Goal: Find contact information: Find contact information

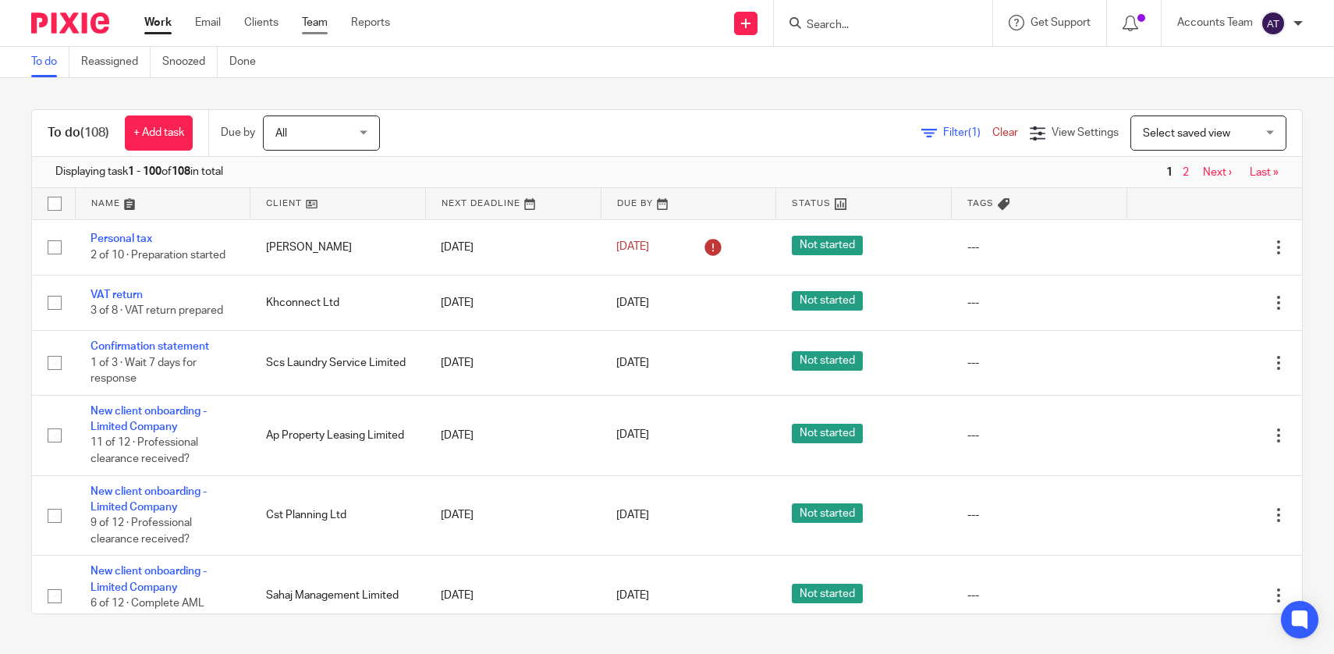
click at [320, 30] on link "Team" at bounding box center [315, 23] width 26 height 16
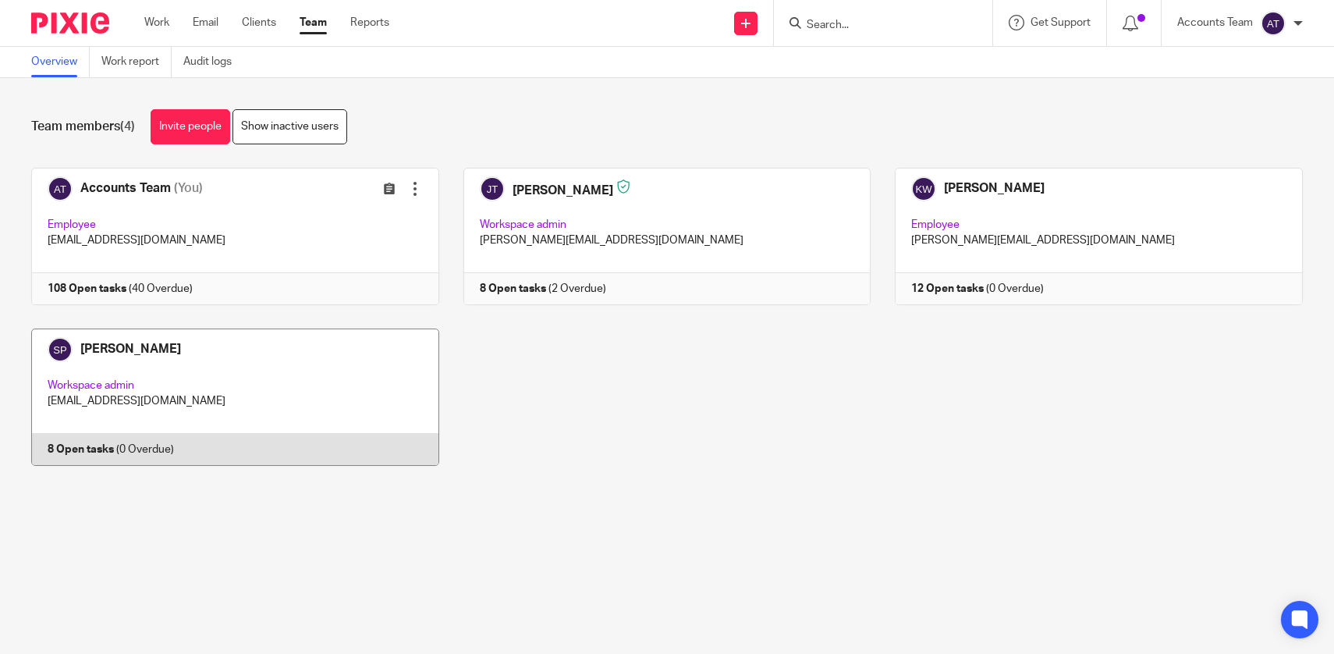
click at [280, 367] on link at bounding box center [223, 396] width 432 height 137
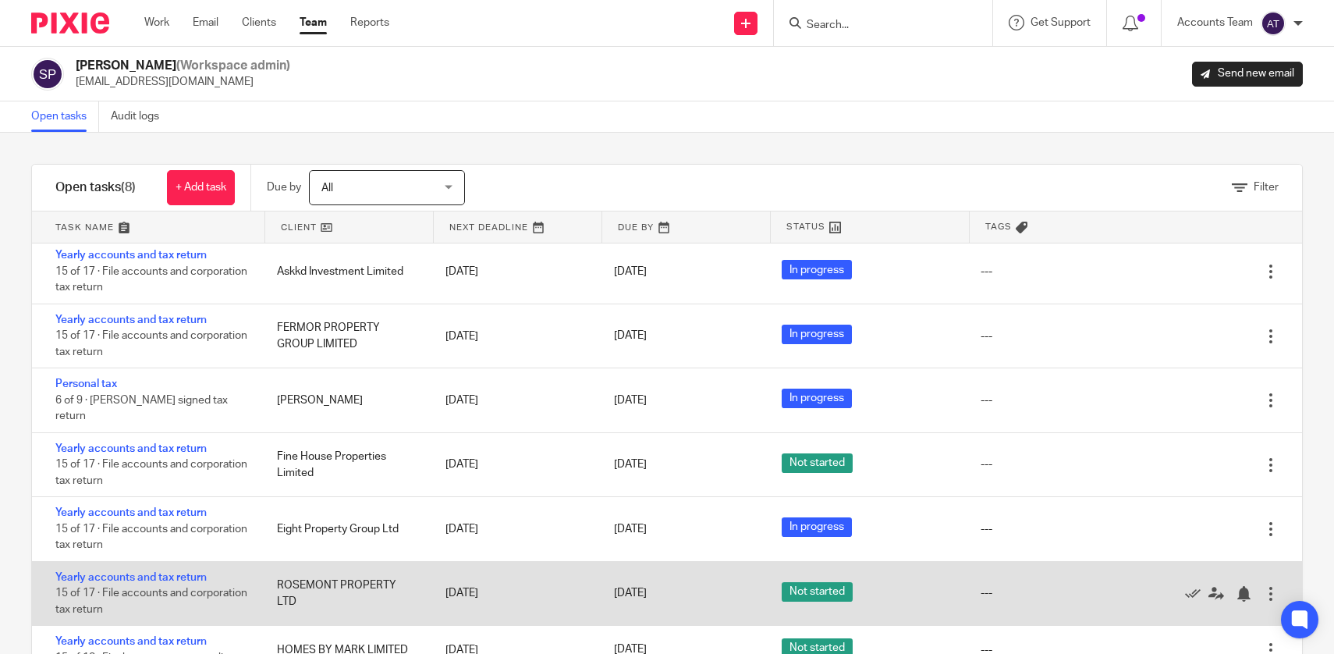
scroll to position [46, 0]
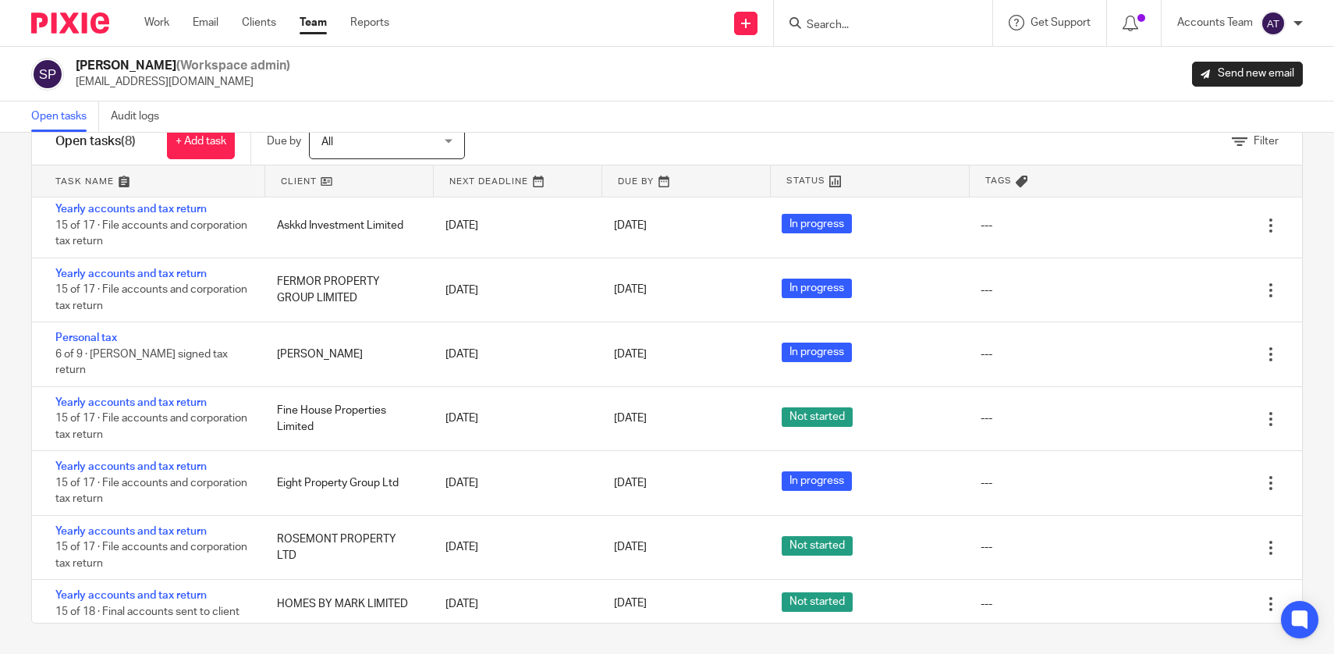
drag, startPoint x: 160, startPoint y: 519, endPoint x: 466, endPoint y: 7, distance: 597.0
click at [0, 0] on body "Work Email Clients Team Reports Work Email Clients Team Reports Settings Send n…" at bounding box center [667, 327] width 1334 height 654
drag, startPoint x: 158, startPoint y: 591, endPoint x: 503, endPoint y: 6, distance: 678.9
click at [0, 0] on body "Work Email Clients Team Reports Work Email Clients Team Reports Settings Send n…" at bounding box center [667, 327] width 1334 height 654
click at [316, 23] on link "Team" at bounding box center [312, 23] width 27 height 16
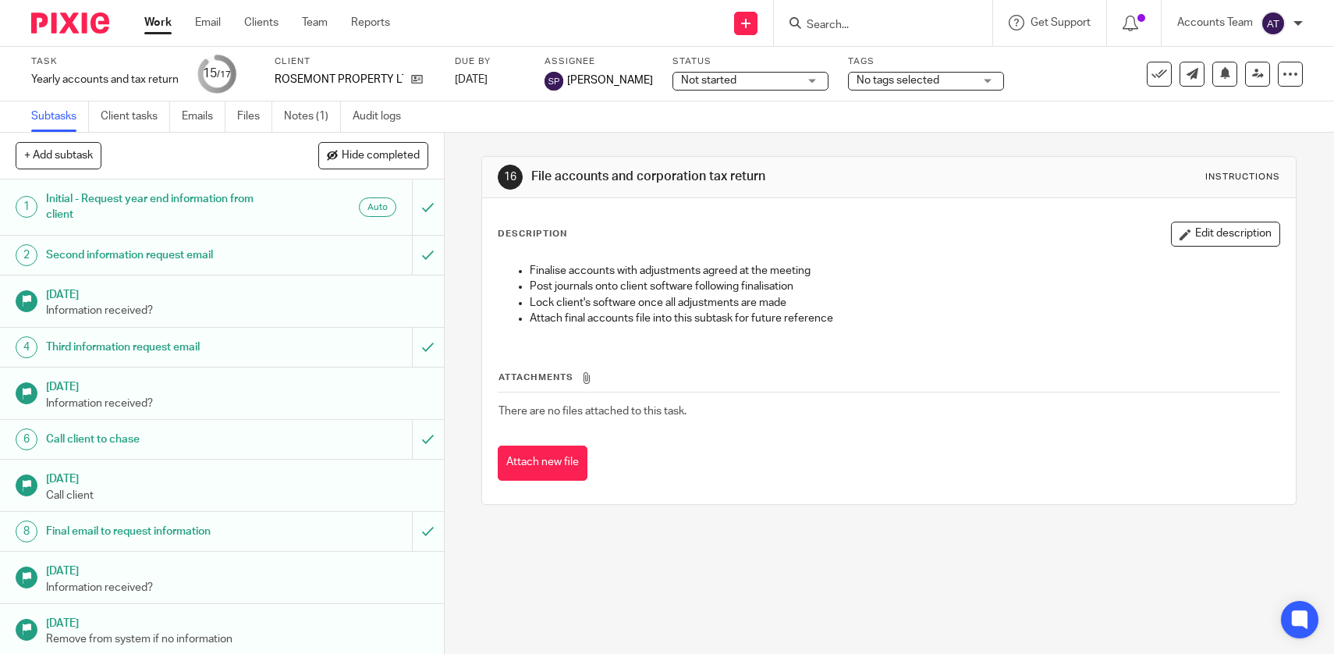
drag, startPoint x: 420, startPoint y: 83, endPoint x: 545, endPoint y: 9, distance: 146.2
click at [0, 0] on body "Work Email Clients Team Reports Work Email Clients Team Reports Settings Send n…" at bounding box center [667, 327] width 1334 height 654
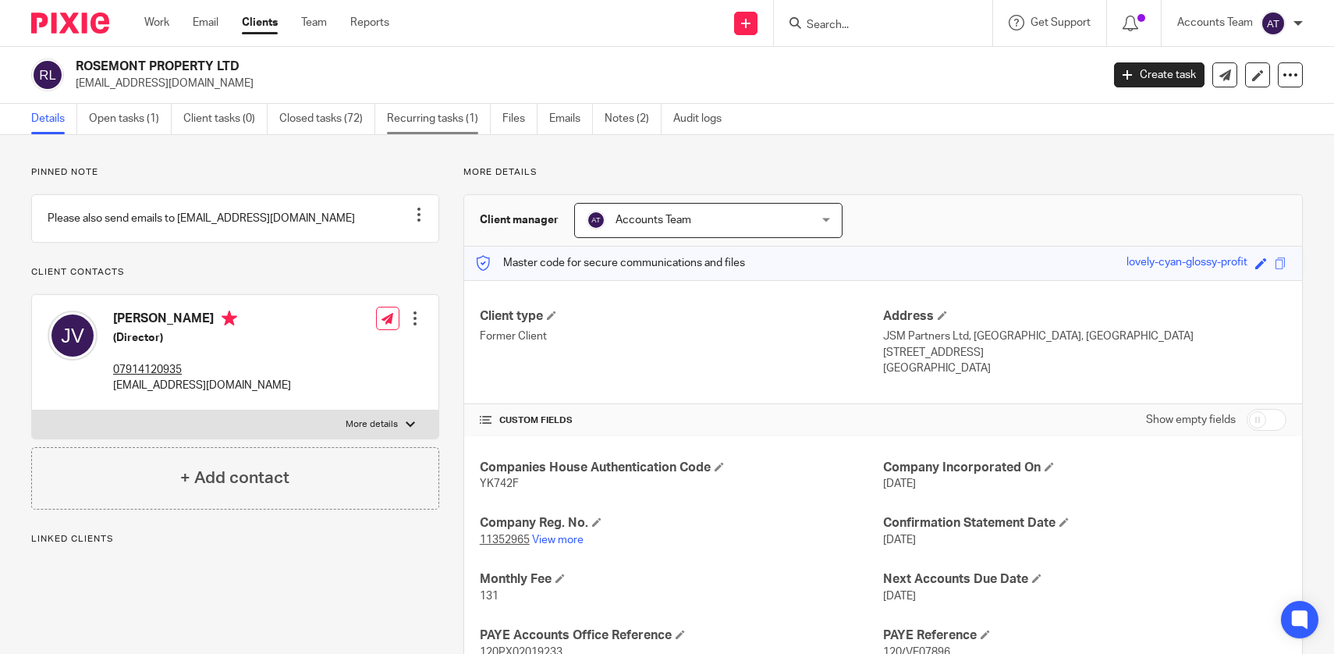
click at [442, 111] on link "Recurring tasks (1)" at bounding box center [439, 119] width 104 height 30
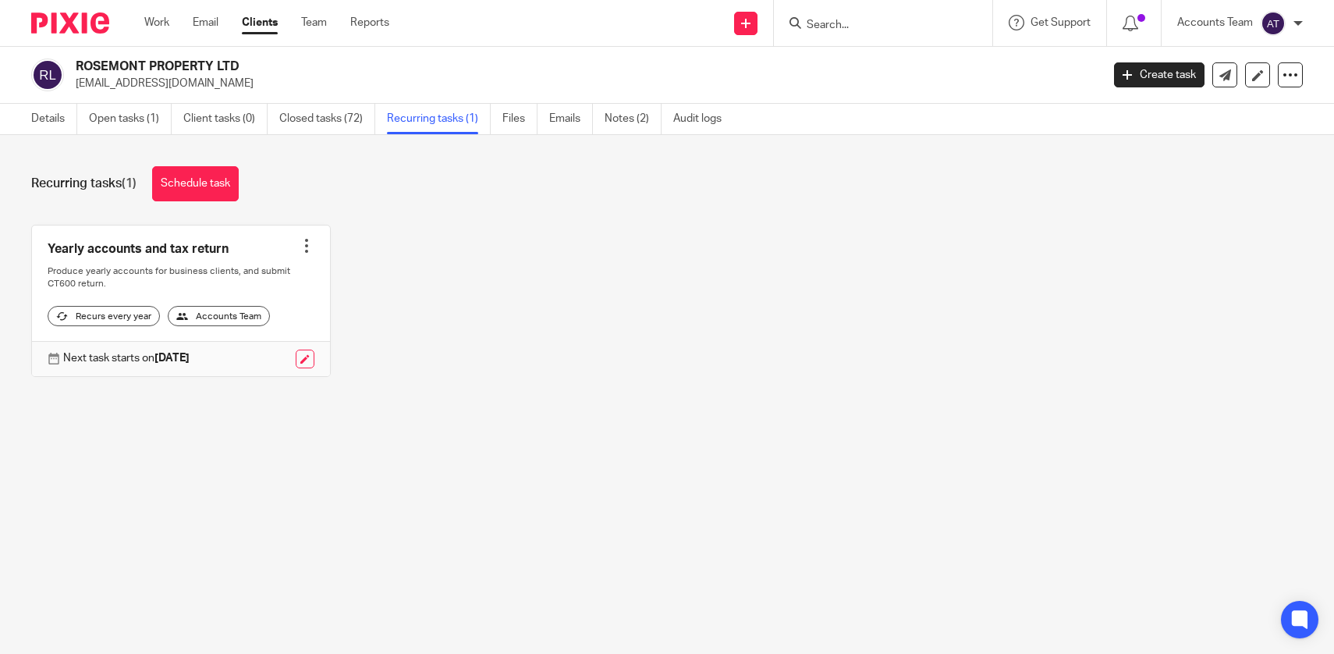
click at [306, 240] on div at bounding box center [307, 246] width 16 height 16
click at [271, 344] on span "Cancel schedule" at bounding box center [249, 344] width 82 height 11
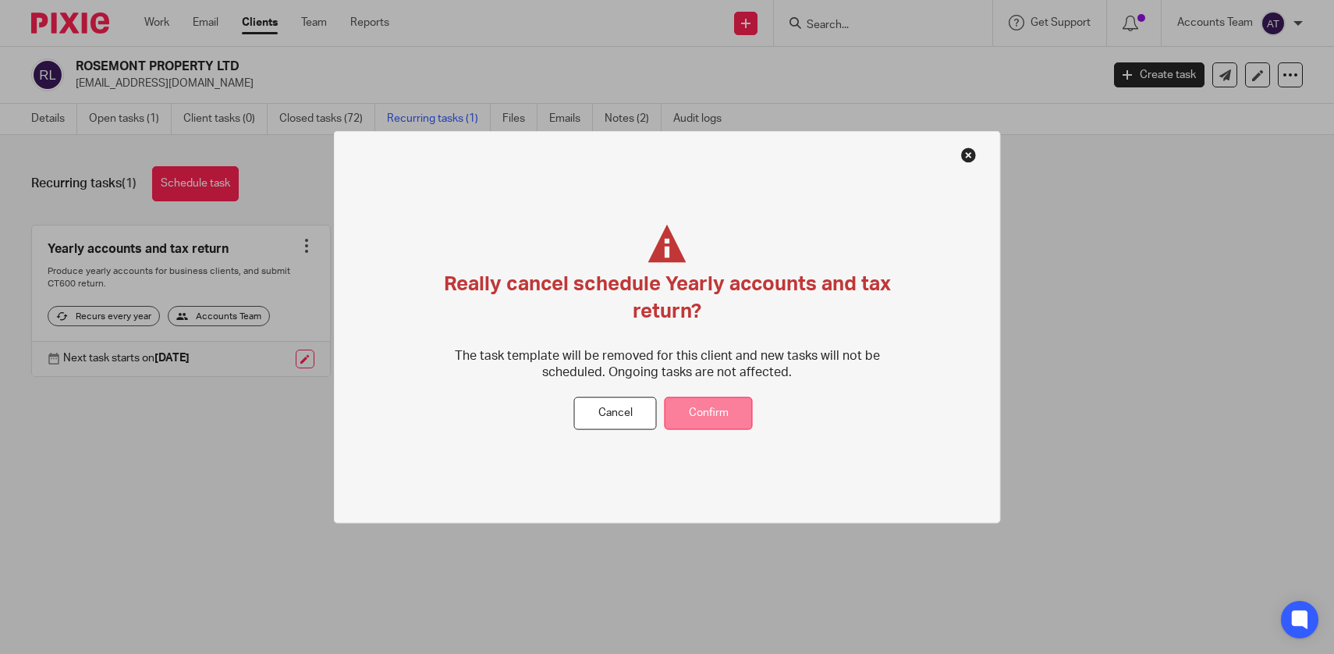
click at [718, 409] on button "Confirm" at bounding box center [708, 413] width 88 height 34
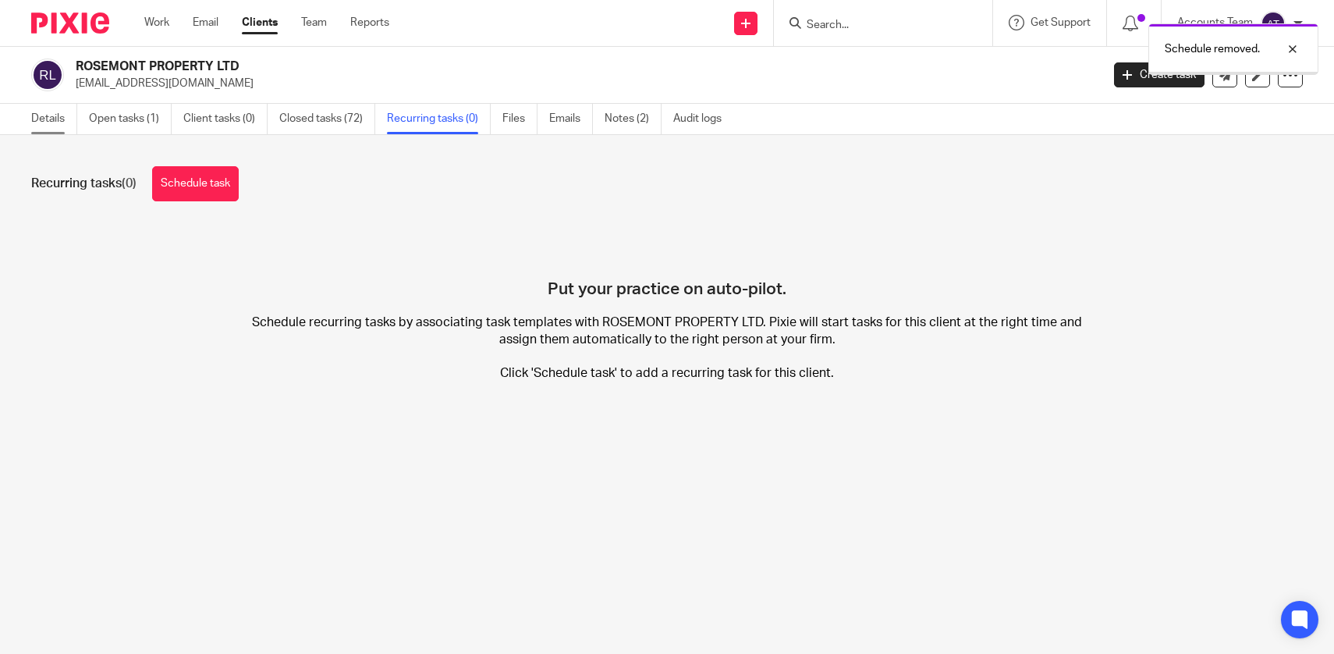
click at [64, 126] on link "Details" at bounding box center [54, 119] width 46 height 30
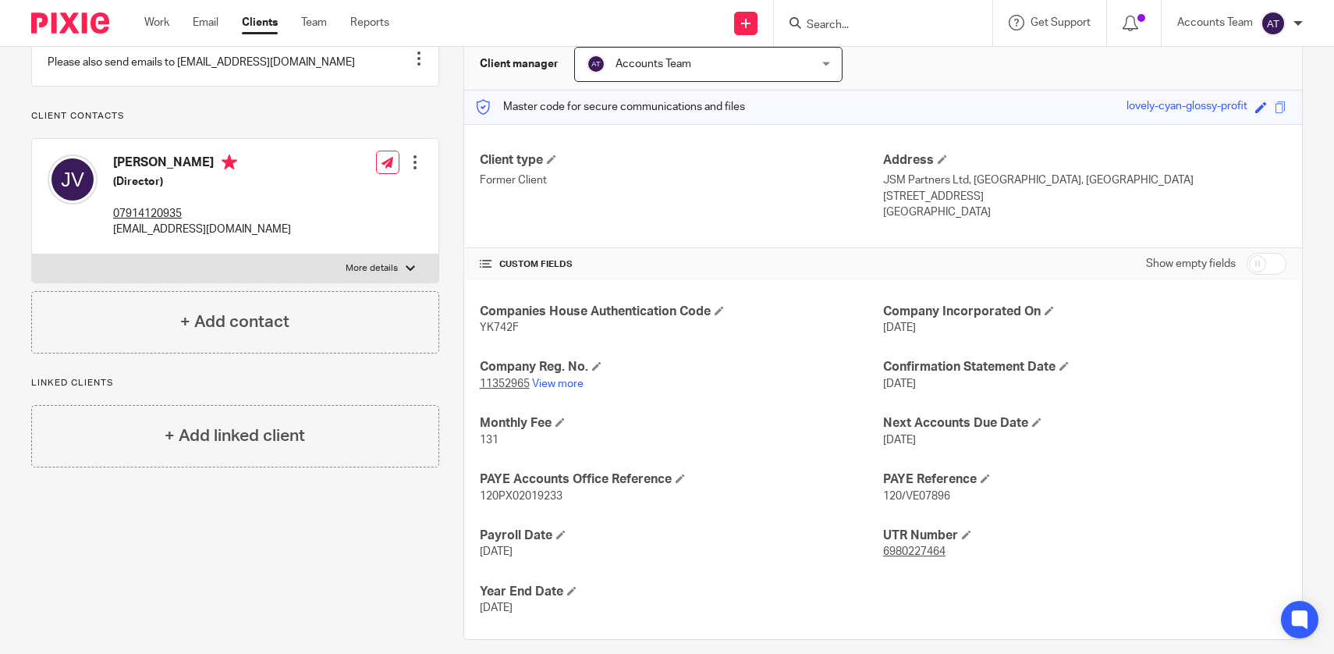
scroll to position [173, 0]
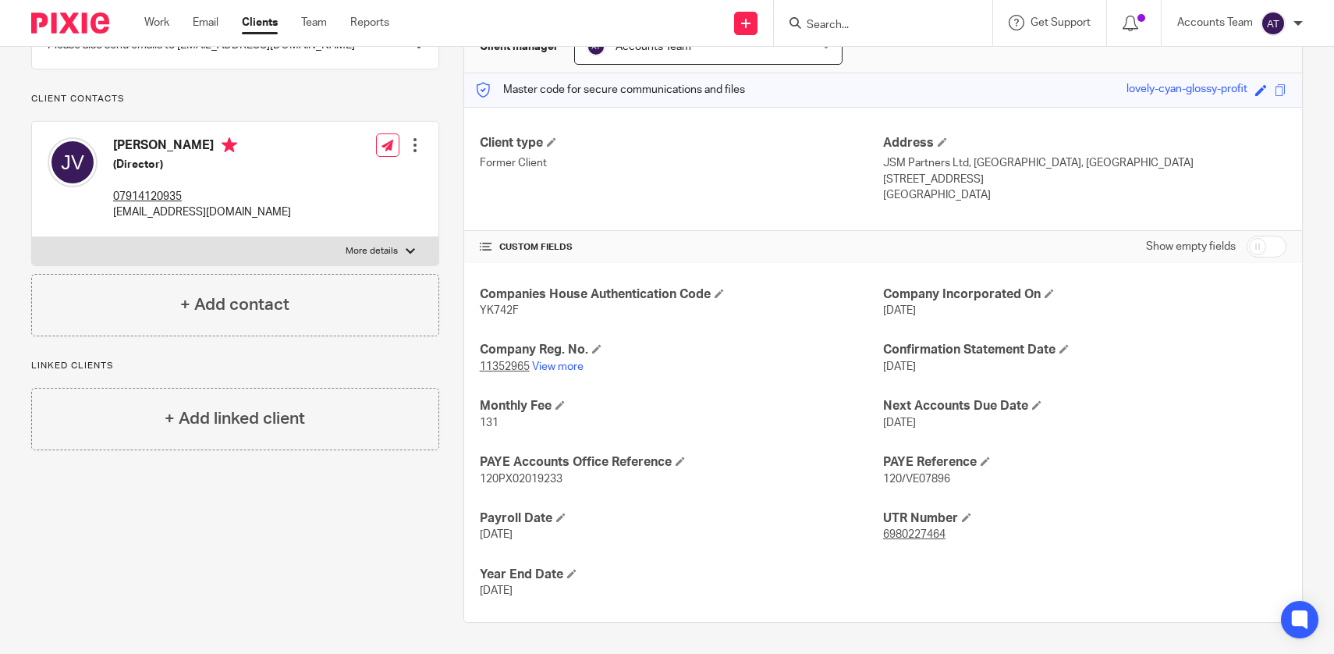
drag, startPoint x: 570, startPoint y: 596, endPoint x: 475, endPoint y: 578, distance: 96.8
click at [476, 578] on div "Companies House Authentication Code YK742F Company Incorporated On [DATE] Compa…" at bounding box center [883, 443] width 838 height 360
copy div "Year End Date [DATE]"
click at [205, 155] on h4 "[PERSON_NAME]" at bounding box center [202, 146] width 178 height 19
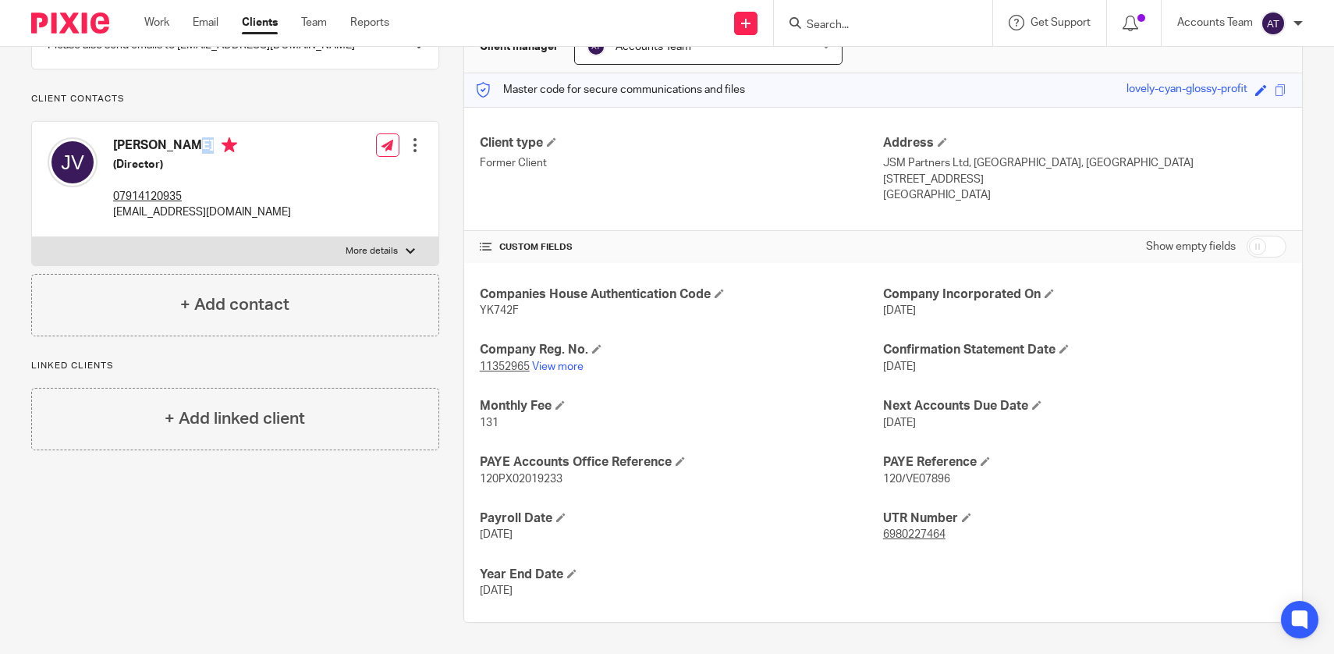
click at [205, 155] on h4 "[PERSON_NAME]" at bounding box center [202, 146] width 178 height 19
copy h4 "[PERSON_NAME]"
click at [184, 228] on div "[PERSON_NAME] (Director) 07914120935 [EMAIL_ADDRESS][DOMAIN_NAME]" at bounding box center [169, 178] width 243 height 98
click at [184, 220] on p "[EMAIL_ADDRESS][DOMAIN_NAME]" at bounding box center [202, 212] width 178 height 16
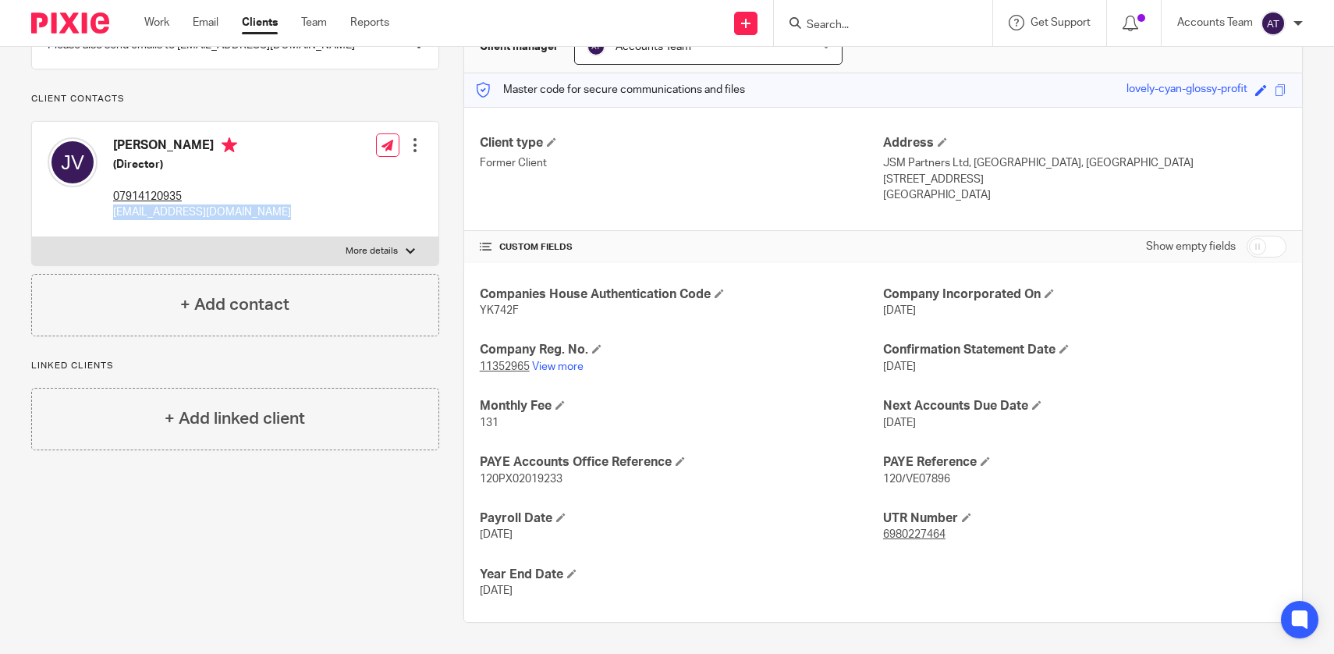
copy div "[EMAIL_ADDRESS][DOMAIN_NAME]"
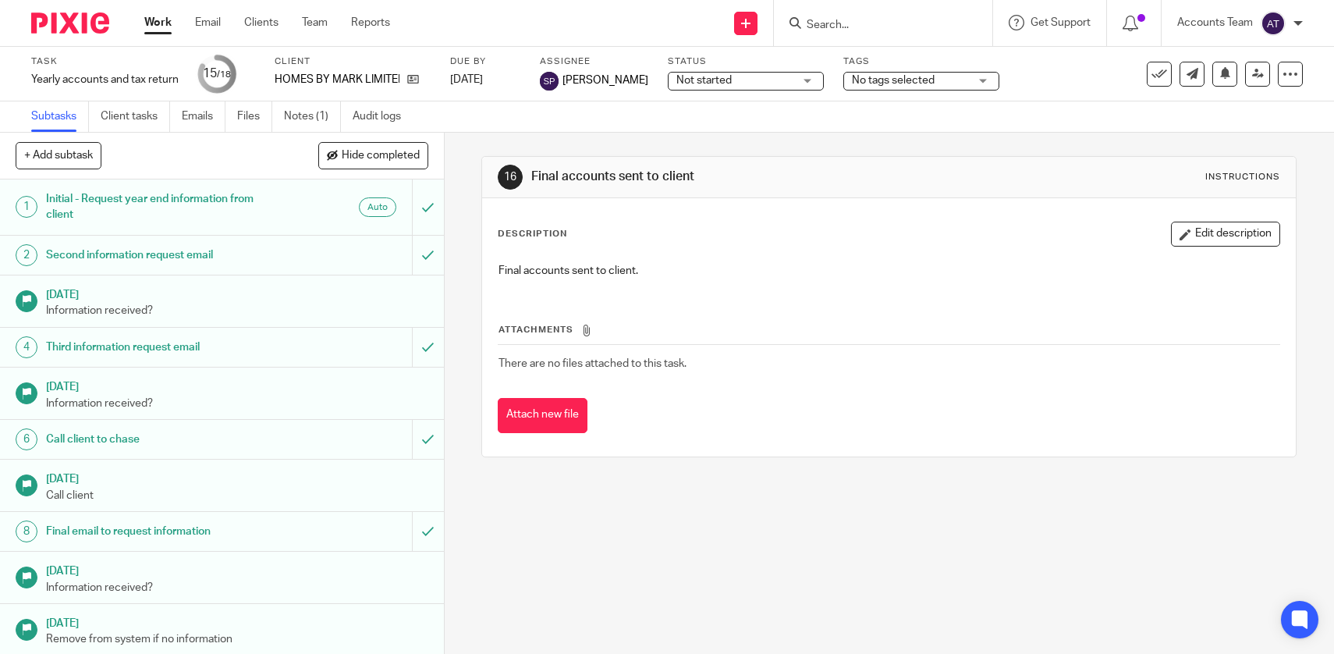
drag, startPoint x: 413, startPoint y: 83, endPoint x: 496, endPoint y: 16, distance: 107.1
click at [0, 0] on body "Work Email Clients Team Reports Work Email Clients Team Reports Settings Send n…" at bounding box center [667, 327] width 1334 height 654
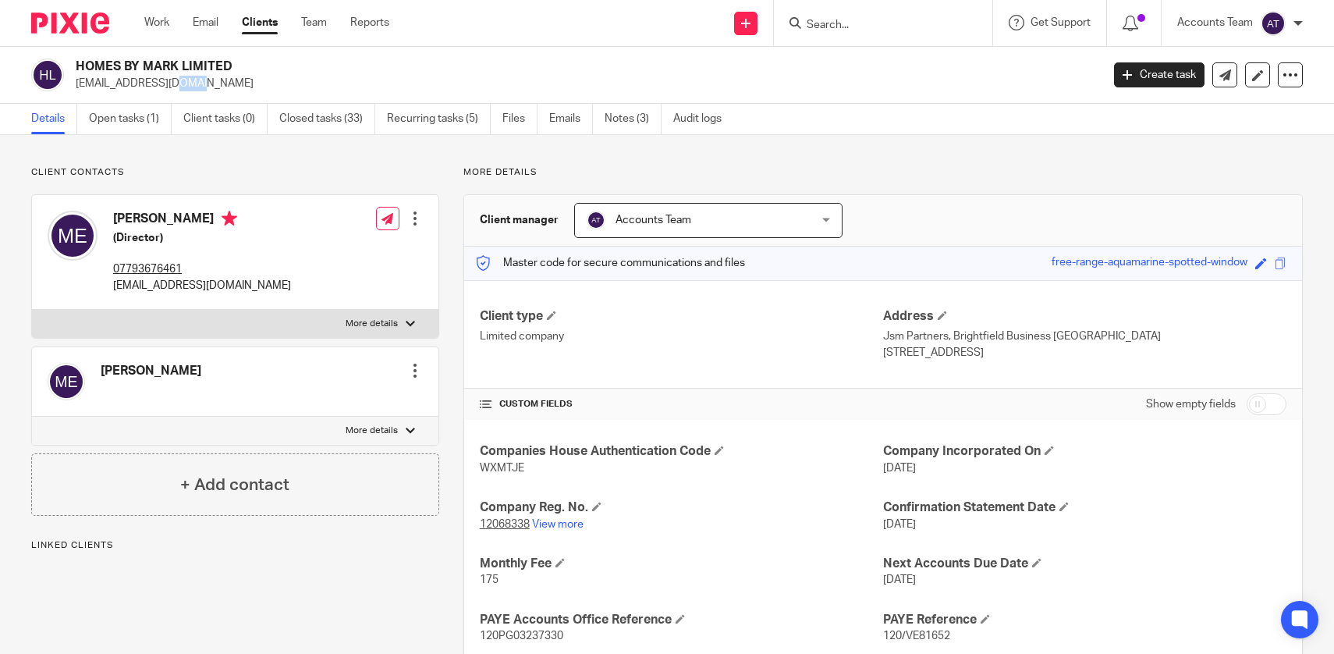
click at [361, 76] on p "mark.evans1984@hotmail.com" at bounding box center [583, 84] width 1015 height 16
click at [360, 66] on h2 "HOMES BY MARK LIMITED" at bounding box center [482, 66] width 812 height 16
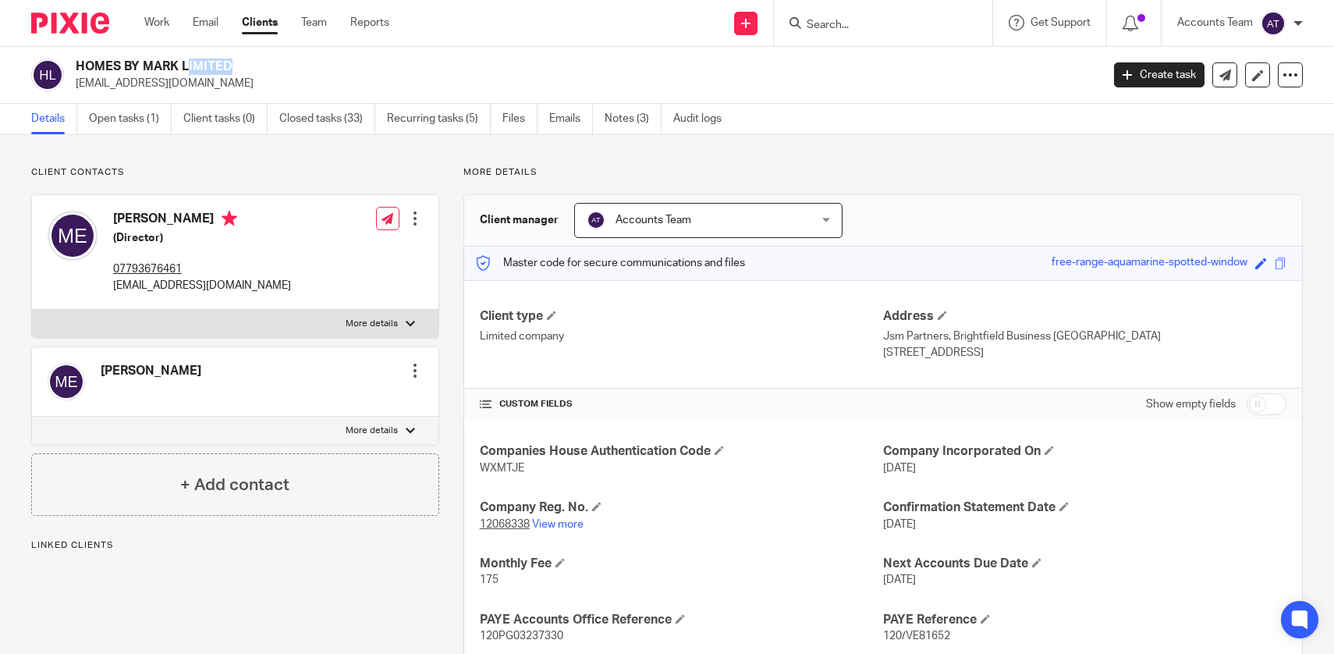
copy div "HOMES BY MARK LIMITED"
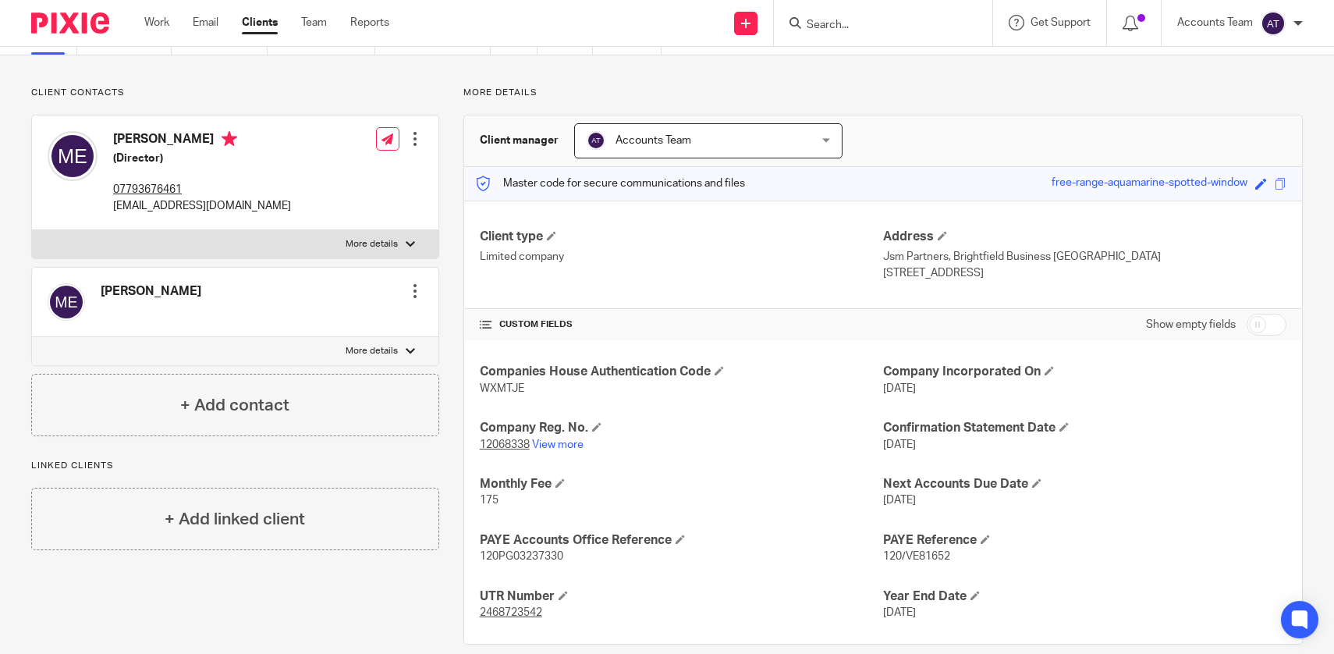
scroll to position [101, 0]
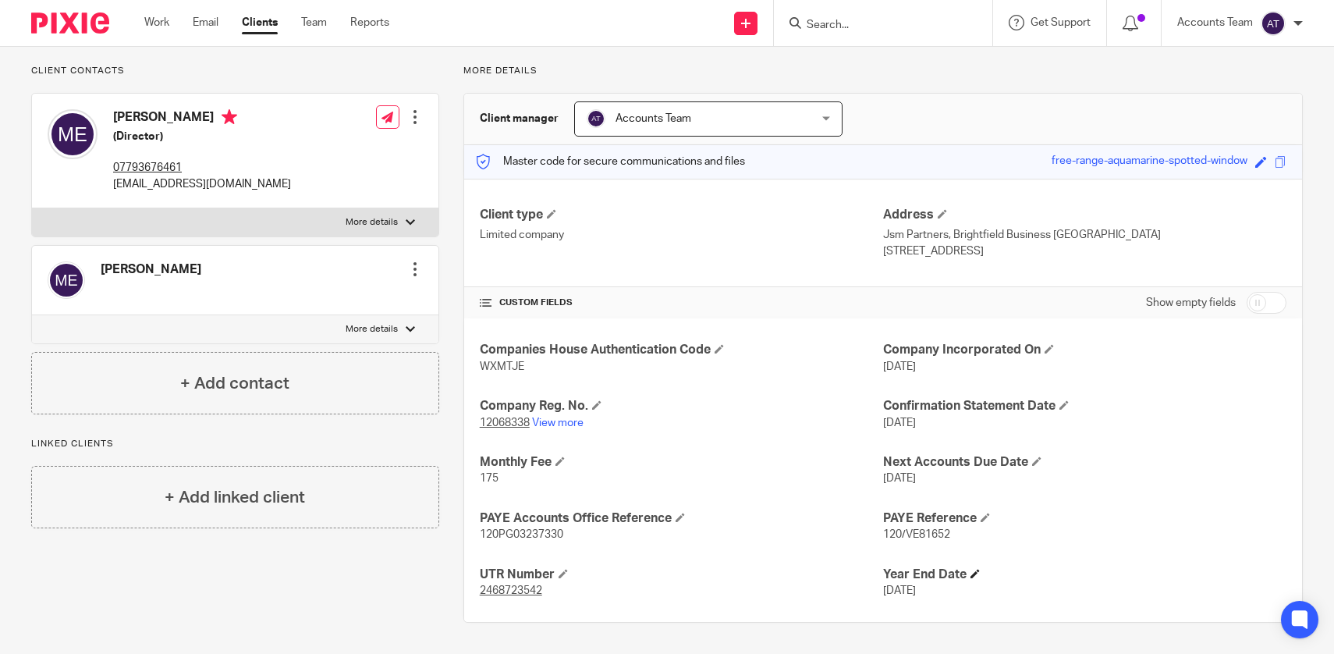
drag, startPoint x: 991, startPoint y: 591, endPoint x: 884, endPoint y: 575, distance: 108.9
click at [884, 575] on div "Year End Date 30 Jun 2025" at bounding box center [1084, 582] width 403 height 33
copy div "Year End Date 30 Jun 2025"
click at [162, 126] on h4 "Mark Evans" at bounding box center [202, 118] width 178 height 19
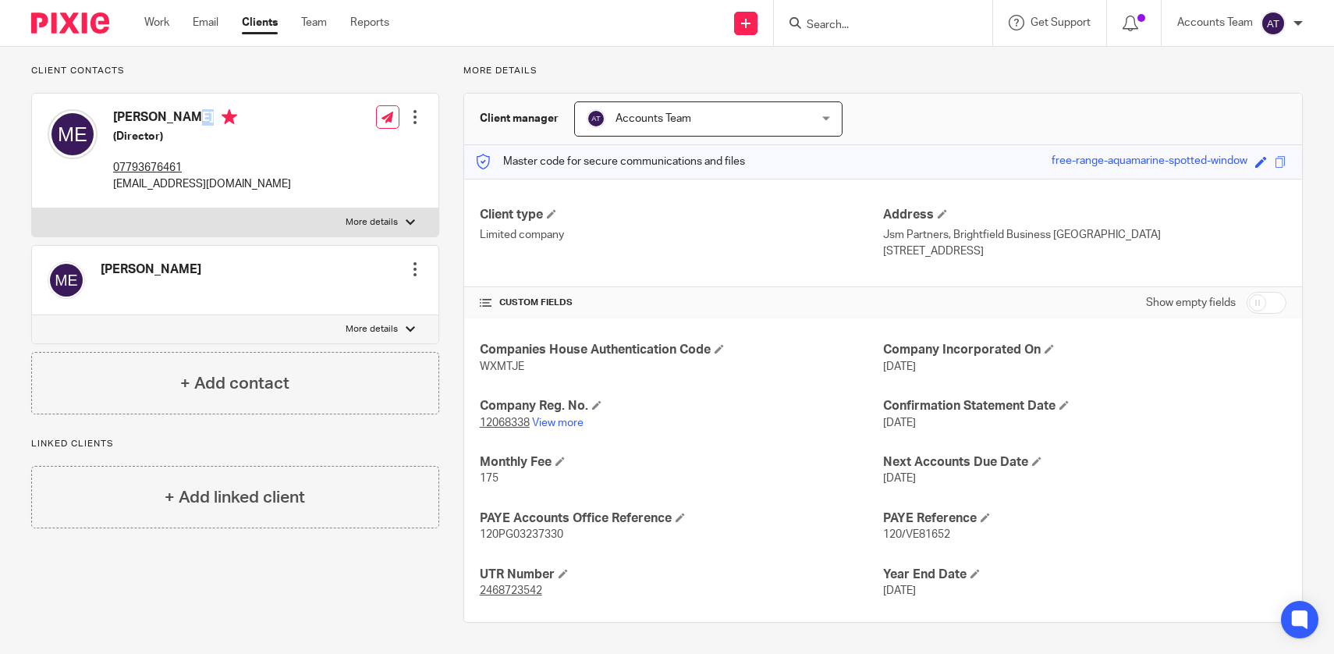
click at [162, 126] on h4 "Mark Evans" at bounding box center [202, 118] width 178 height 19
copy h4 "Mark Evans"
click at [259, 174] on div "Mark Evans (Director) 07793676461 mark@homesbymark.co.uk Edit contact Create cl…" at bounding box center [235, 151] width 406 height 115
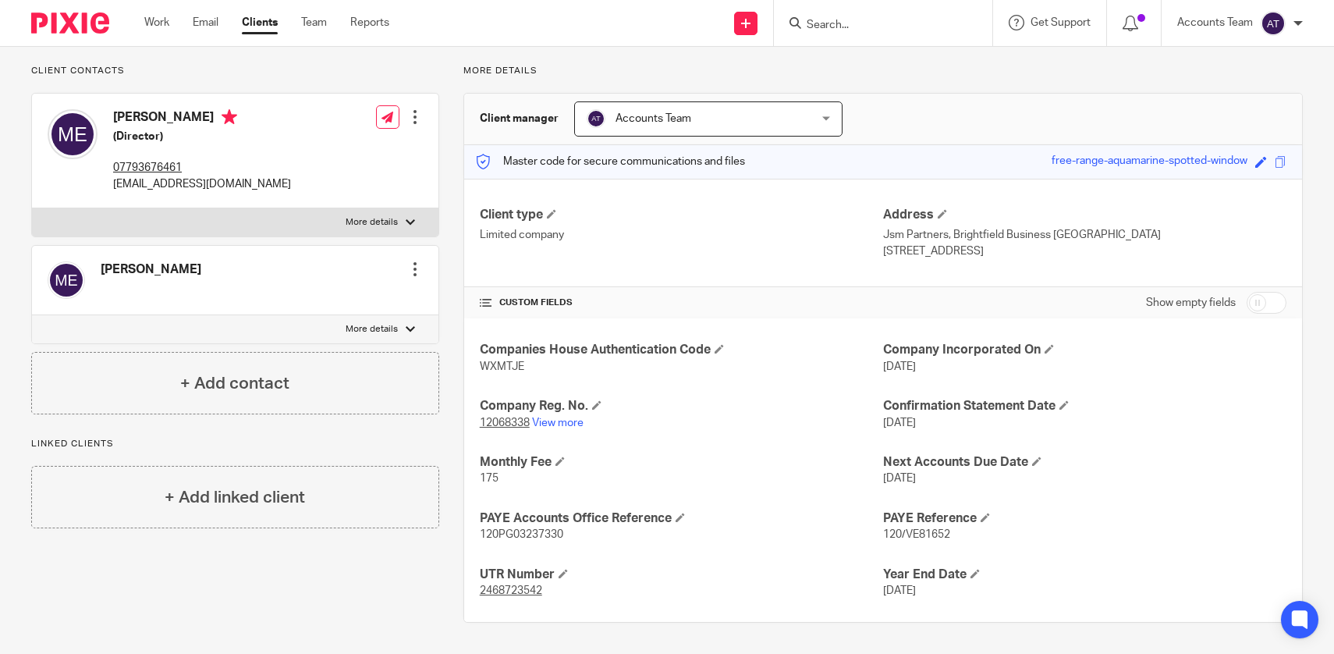
click at [260, 187] on div "Mark Evans (Director) 07793676461 mark@homesbymark.co.uk Edit contact Create cl…" at bounding box center [235, 151] width 406 height 115
copy div "mark@homesbymark.co.uk"
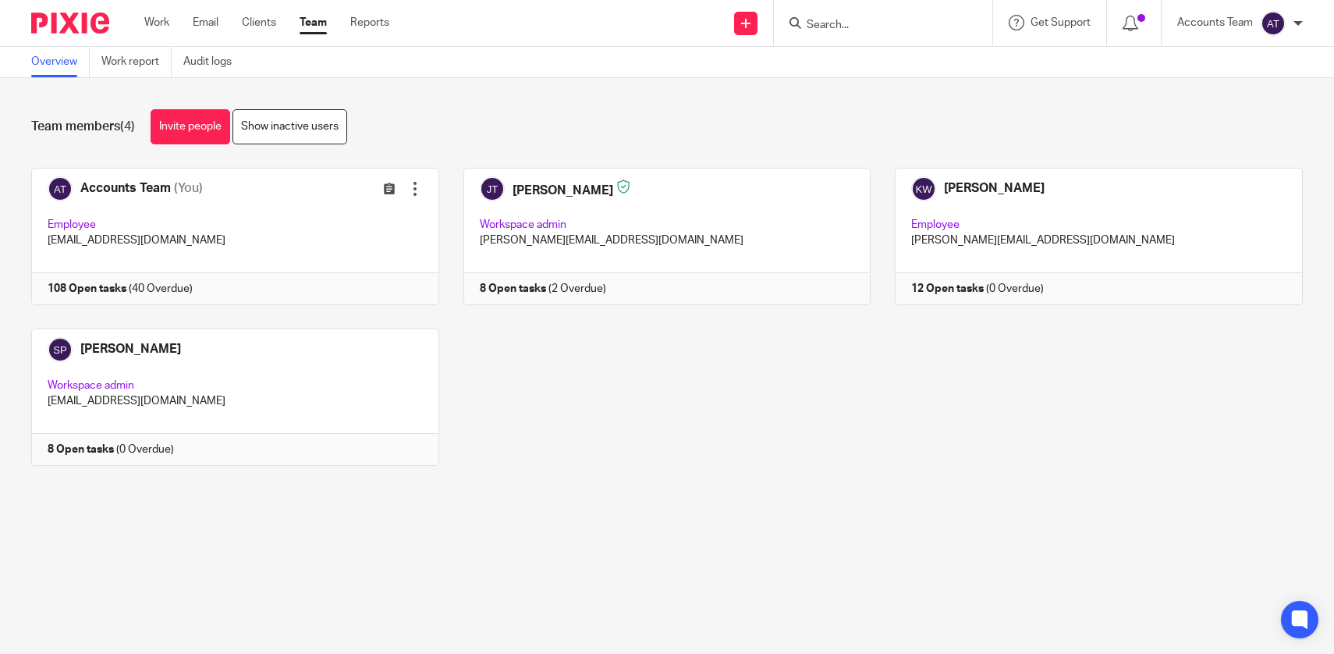
click at [591, 505] on div "Team members (4) Invite people Show inactive users Invite team members Add invi…" at bounding box center [667, 299] width 1334 height 442
